Goal: Transaction & Acquisition: Purchase product/service

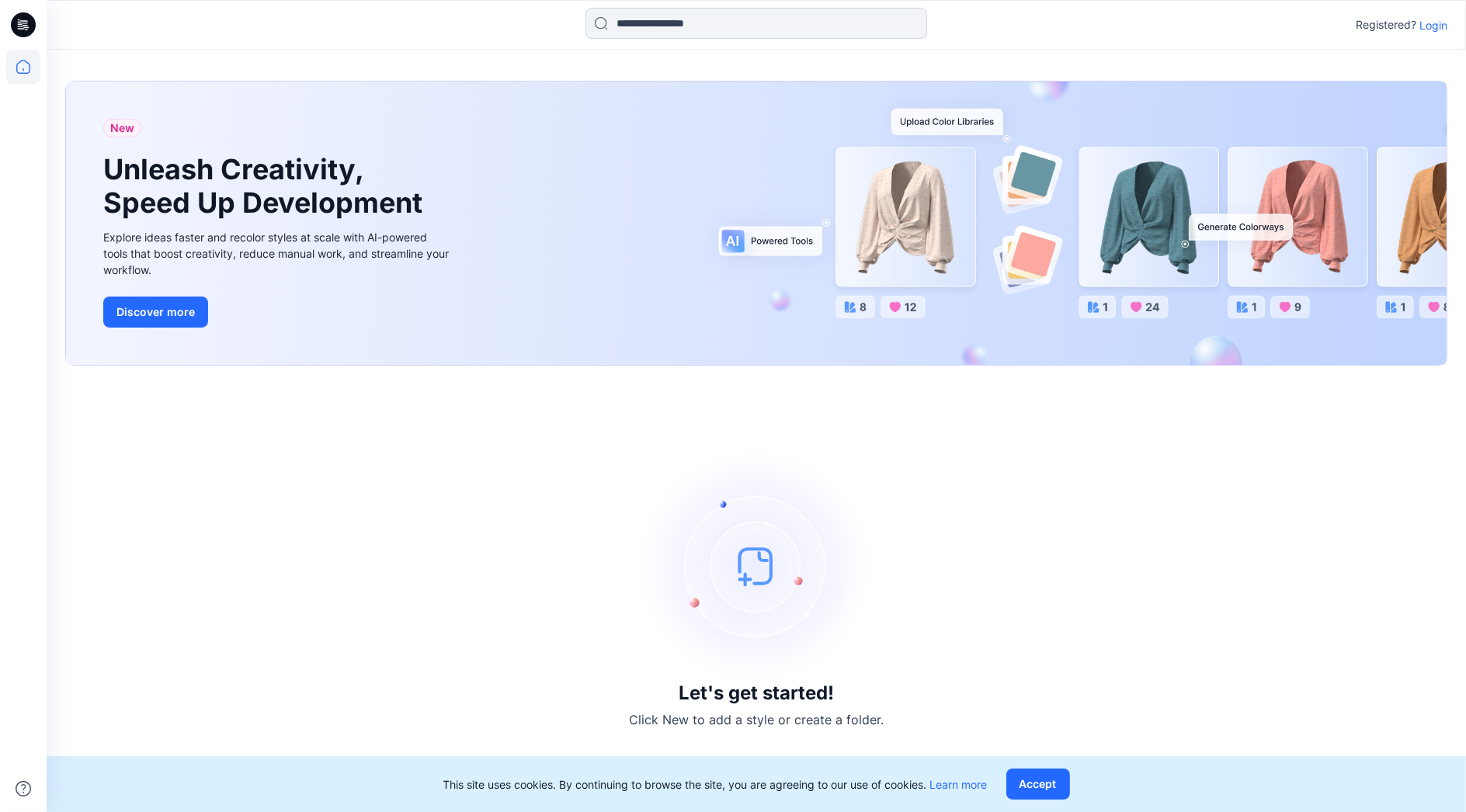
click at [706, 26] on input at bounding box center [756, 23] width 342 height 31
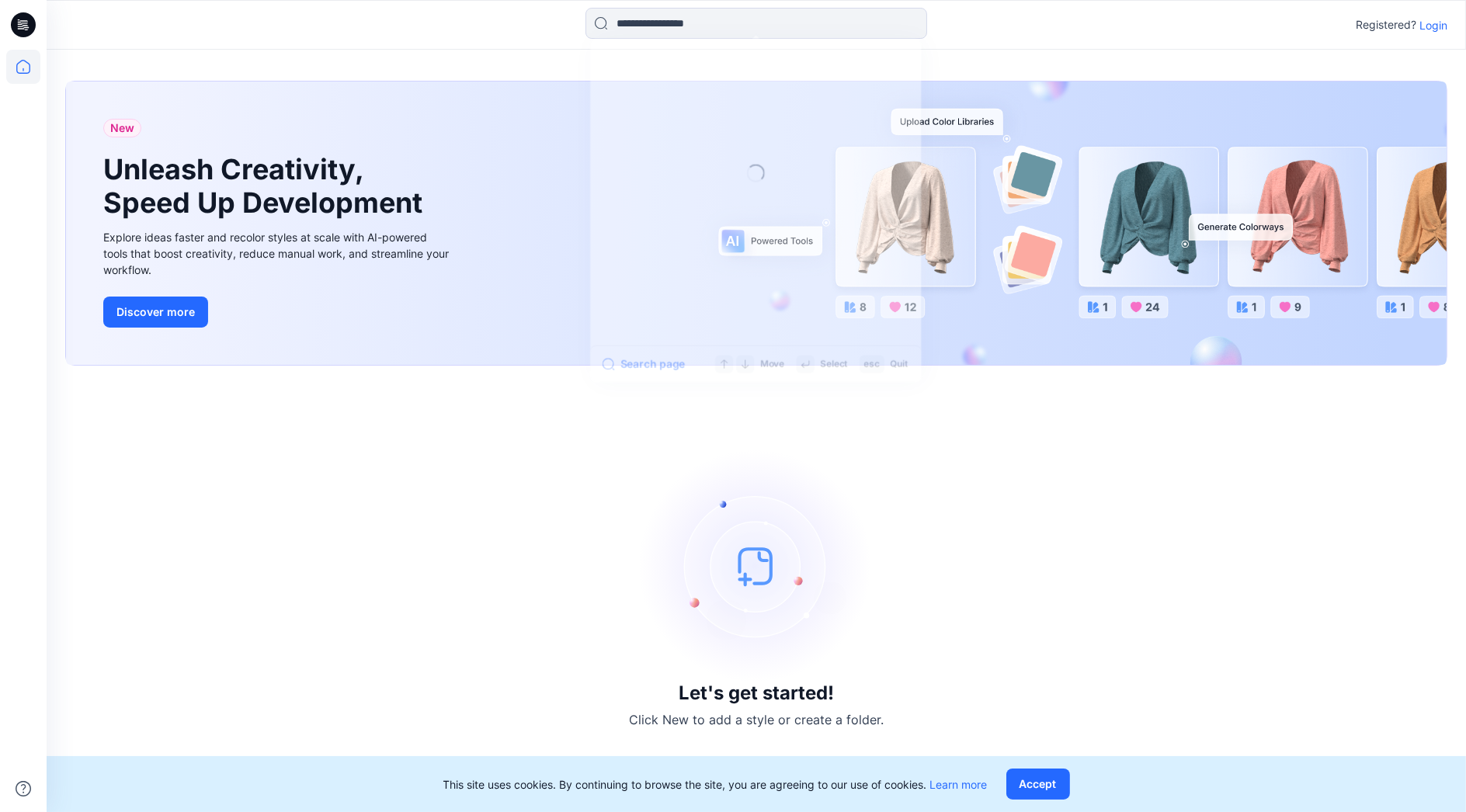
click at [1444, 28] on p "Login" at bounding box center [1433, 24] width 28 height 17
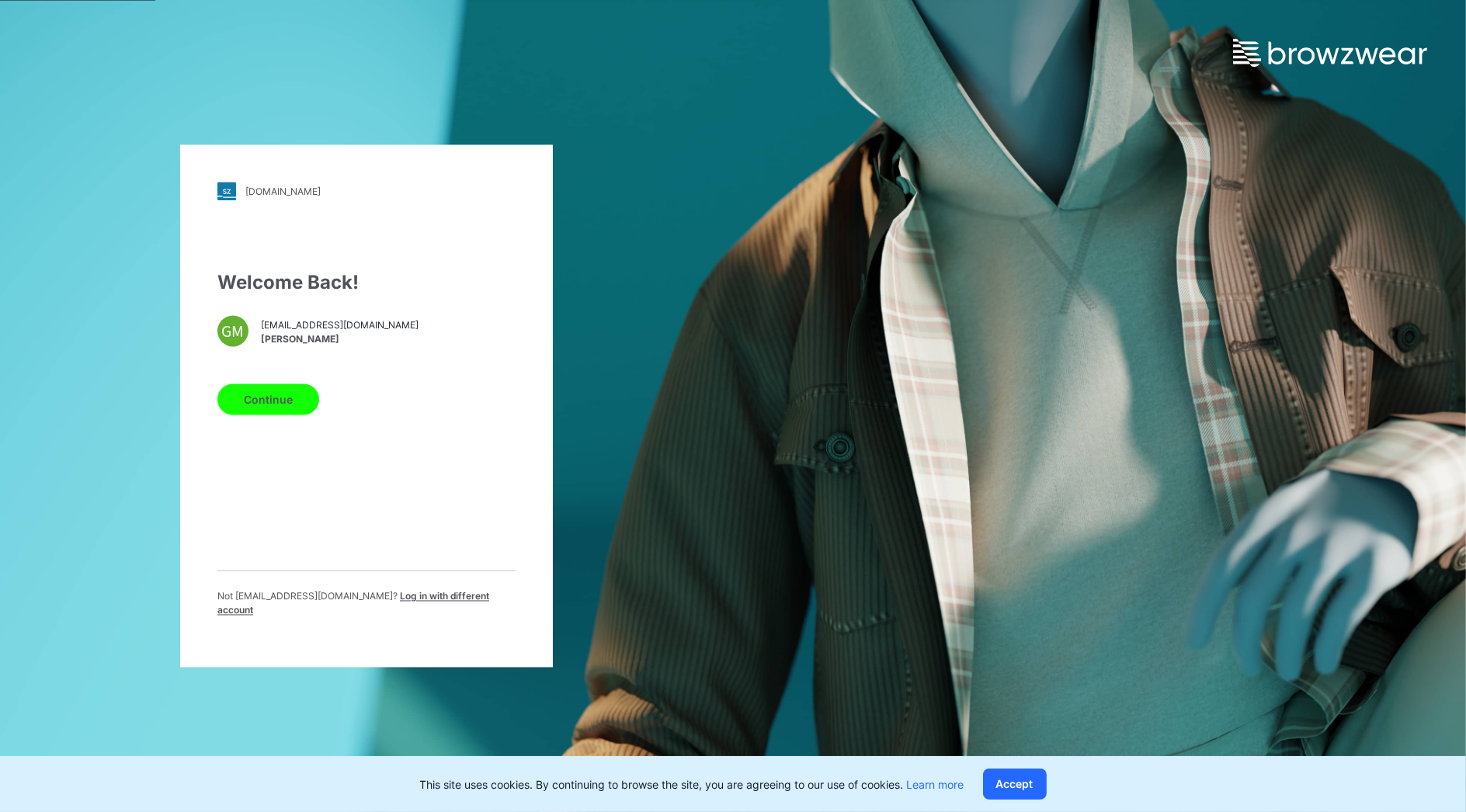
click at [293, 404] on button "Continue" at bounding box center [268, 400] width 102 height 31
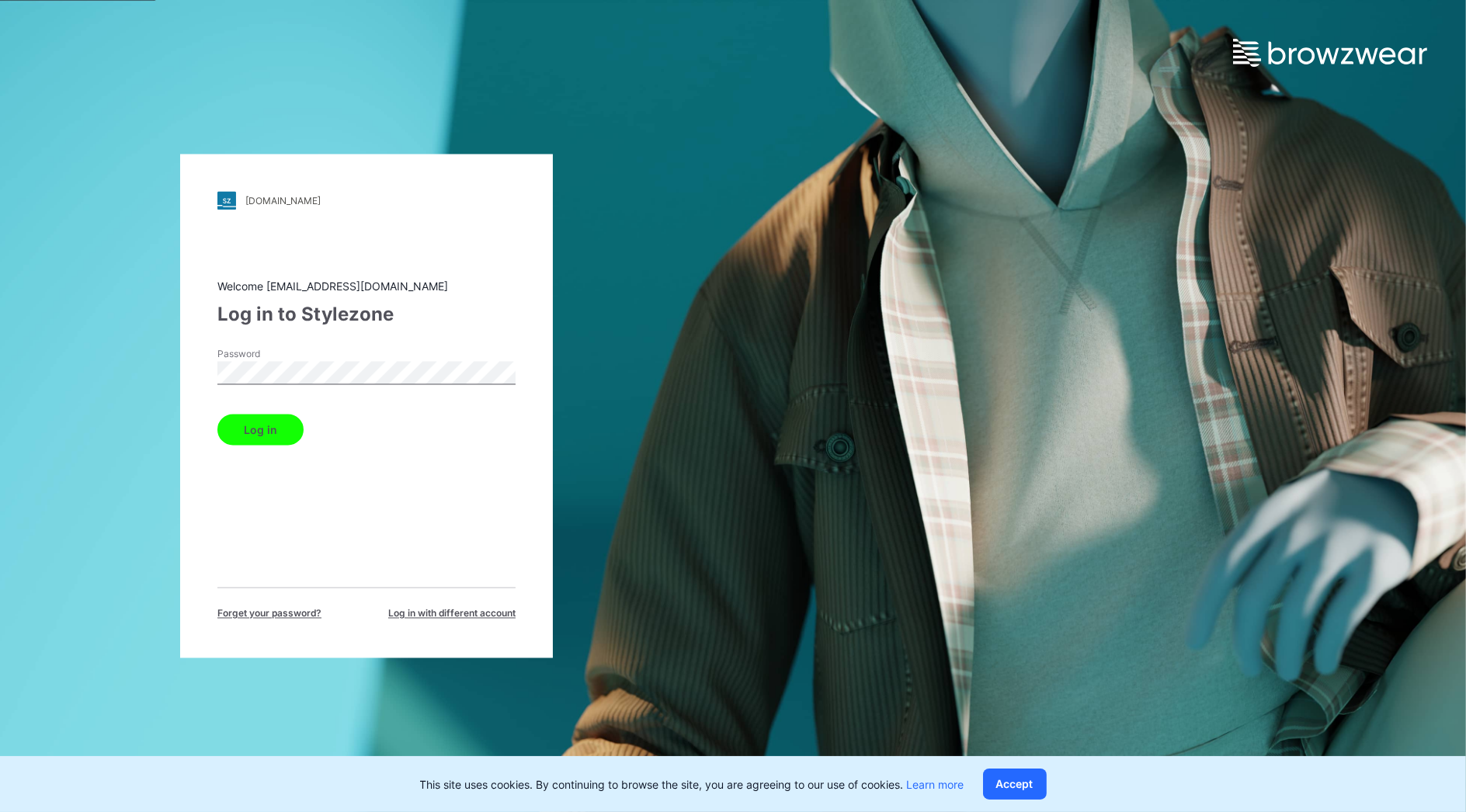
click at [274, 425] on button "Log in" at bounding box center [260, 430] width 86 height 31
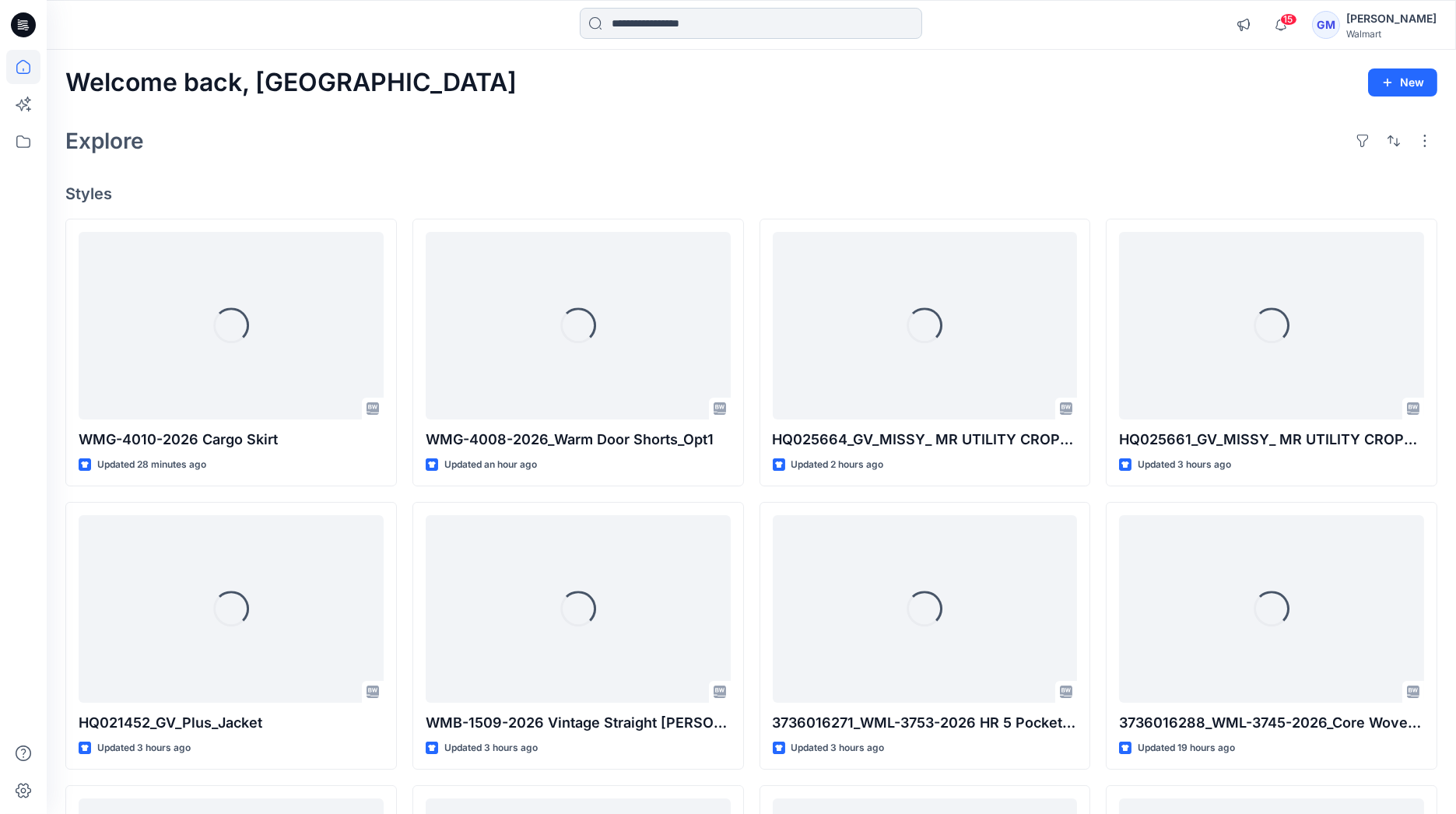
click at [725, 27] on input at bounding box center [752, 24] width 343 height 31
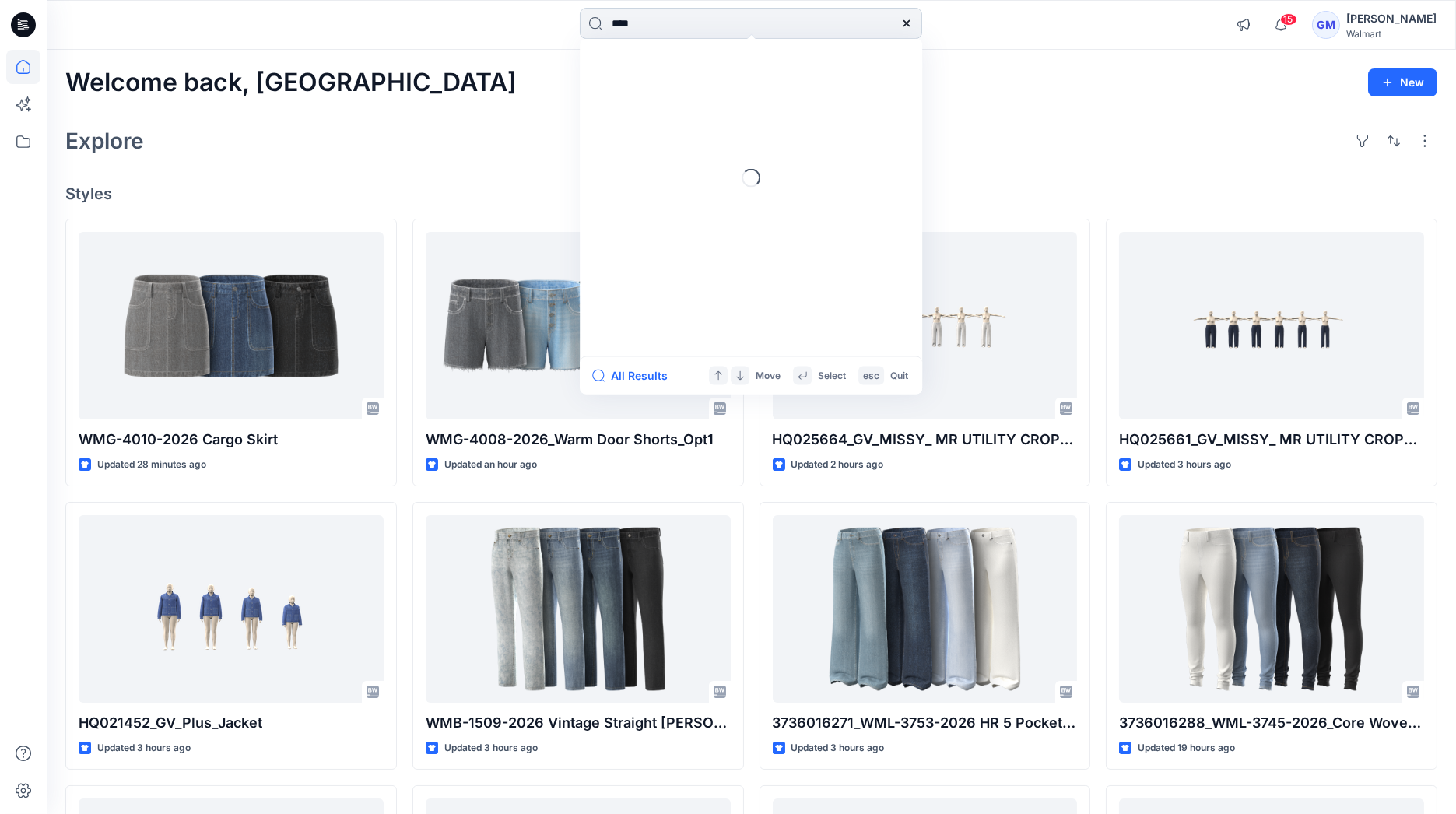
type input "****"
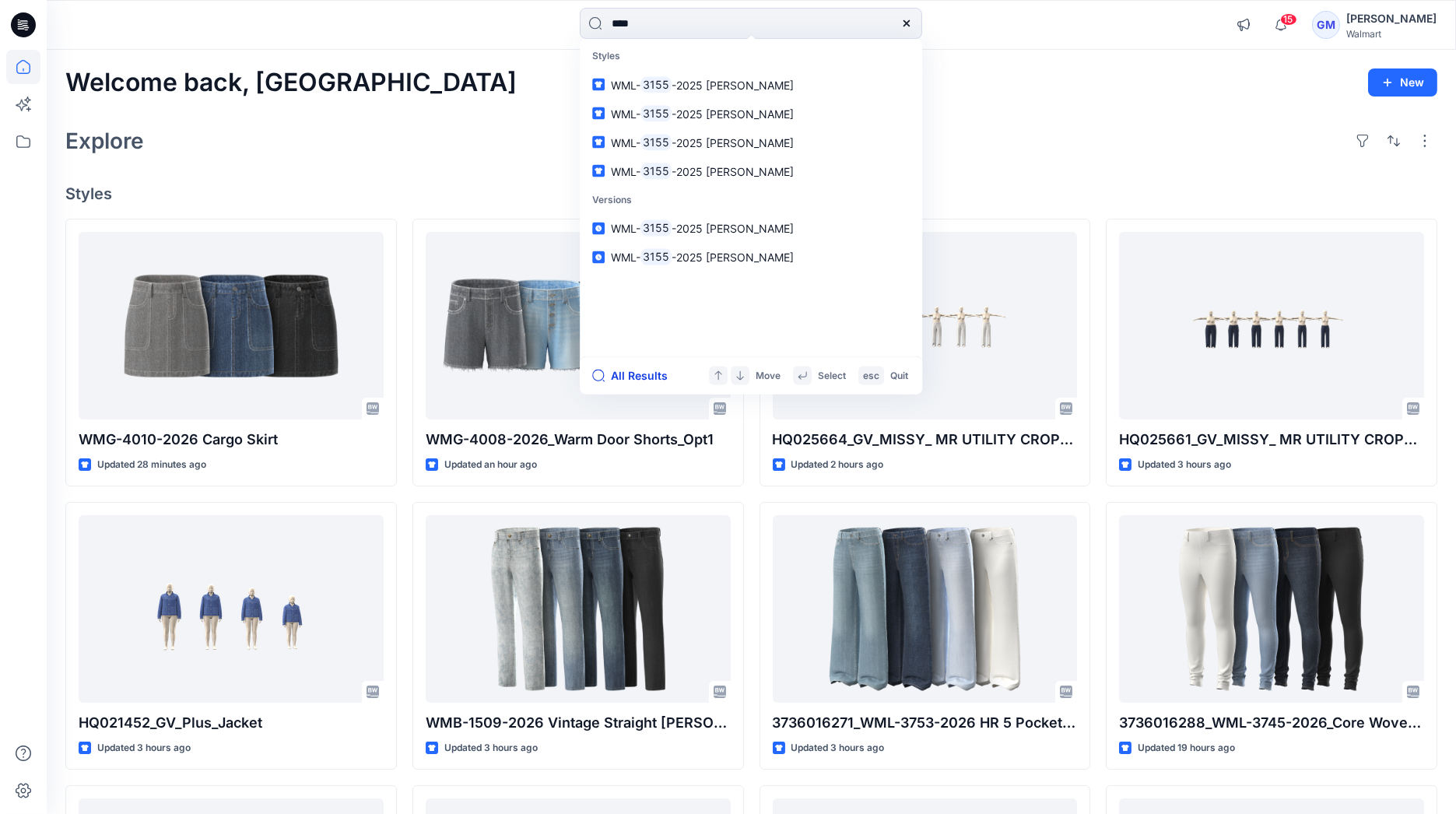
click at [642, 370] on button "All Results" at bounding box center [635, 375] width 85 height 19
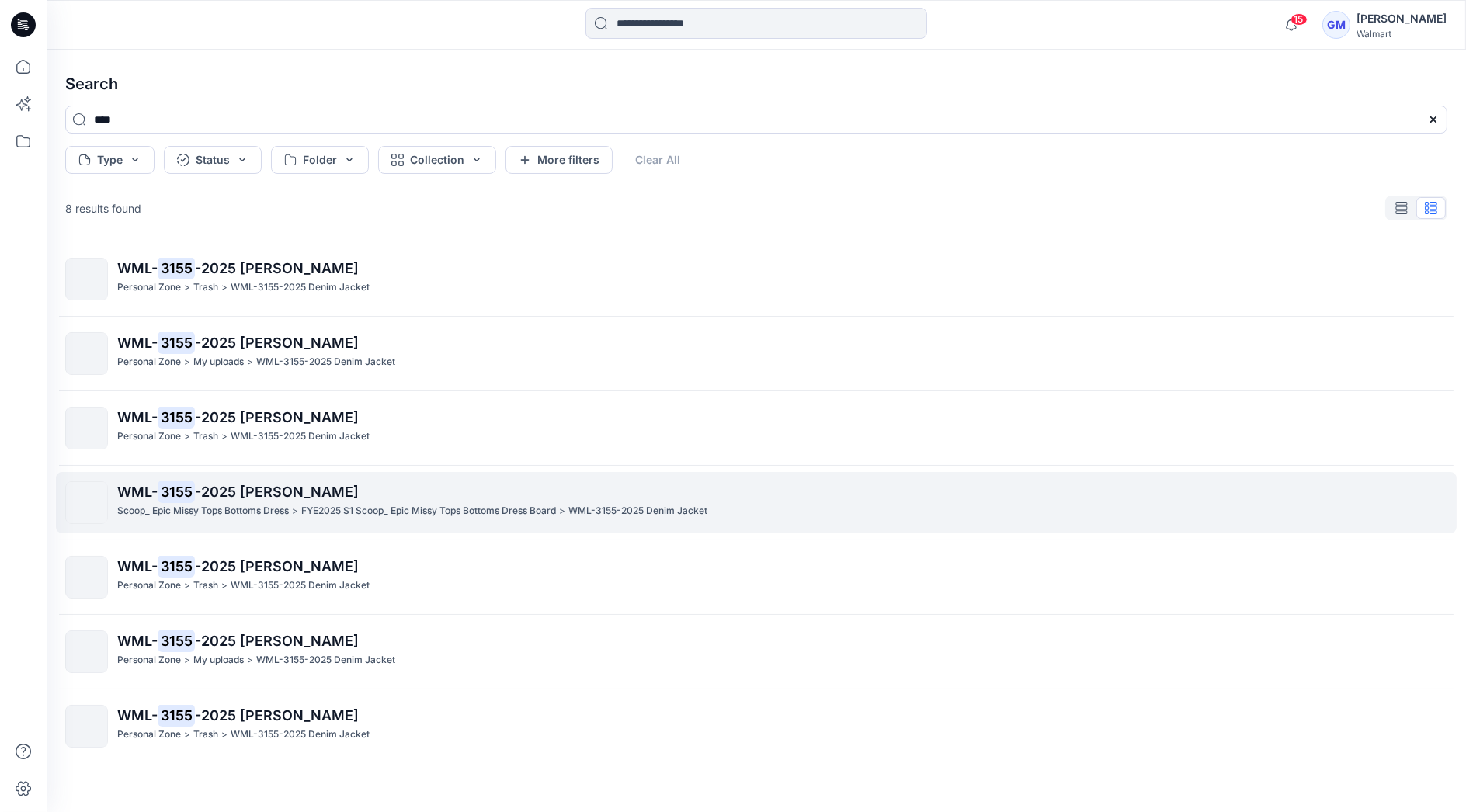
click at [197, 487] on span "-2025 [PERSON_NAME]" at bounding box center [277, 491] width 164 height 17
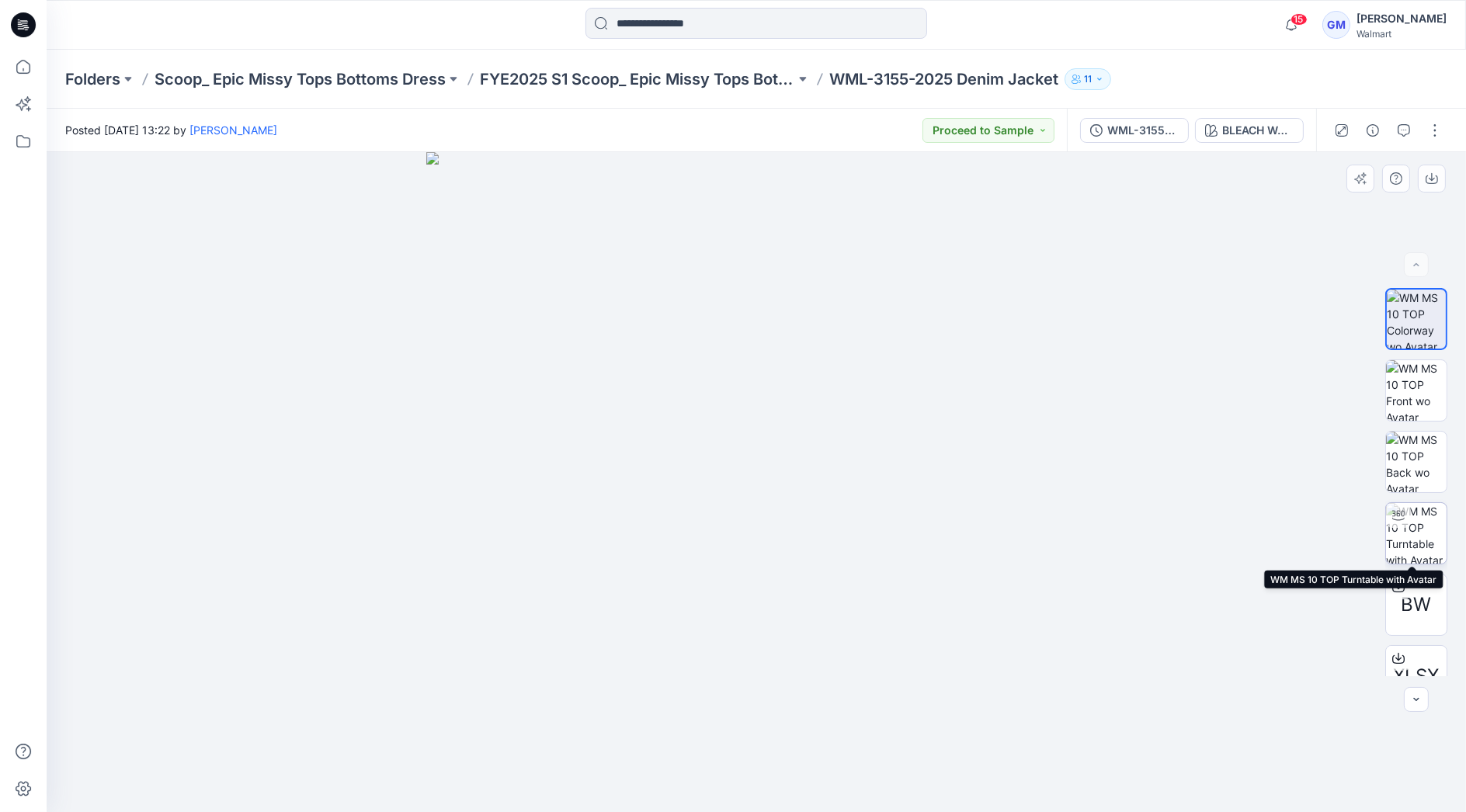
click at [1413, 528] on img at bounding box center [1416, 534] width 61 height 61
